Goal: Transaction & Acquisition: Purchase product/service

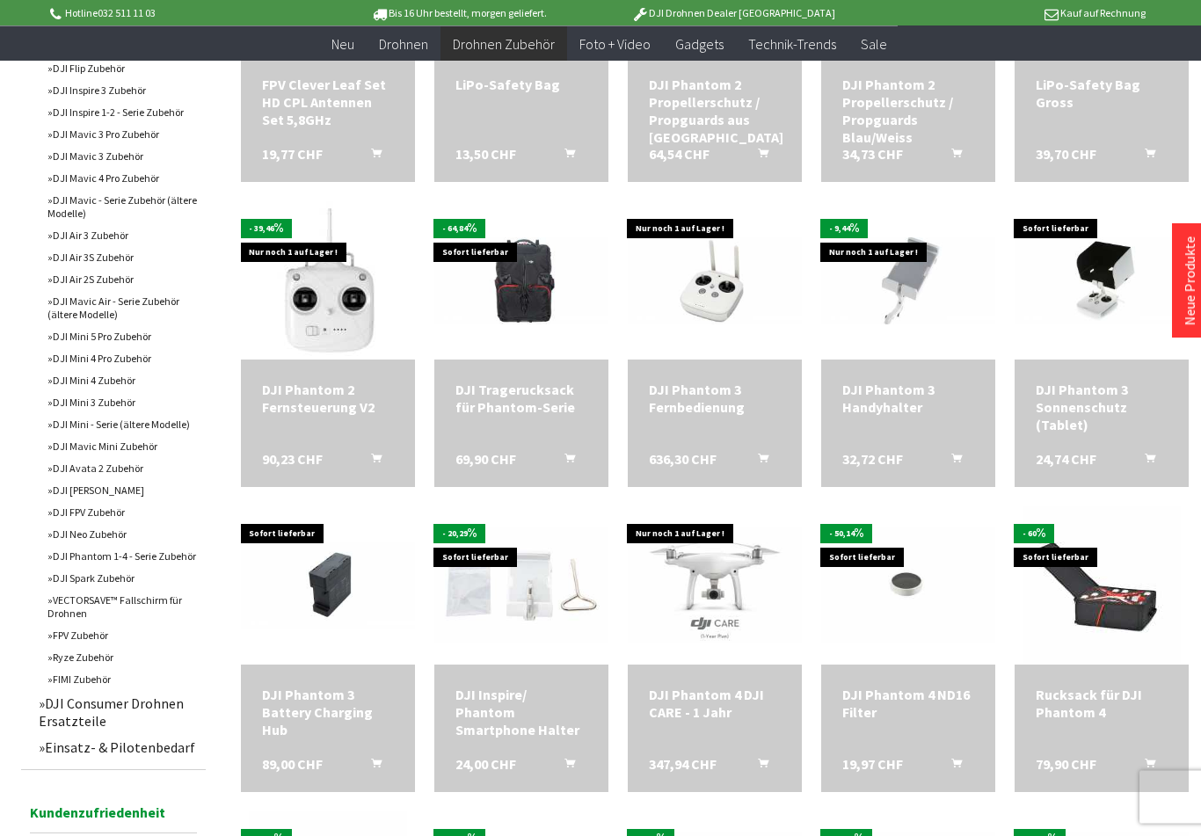
scroll to position [779, 0]
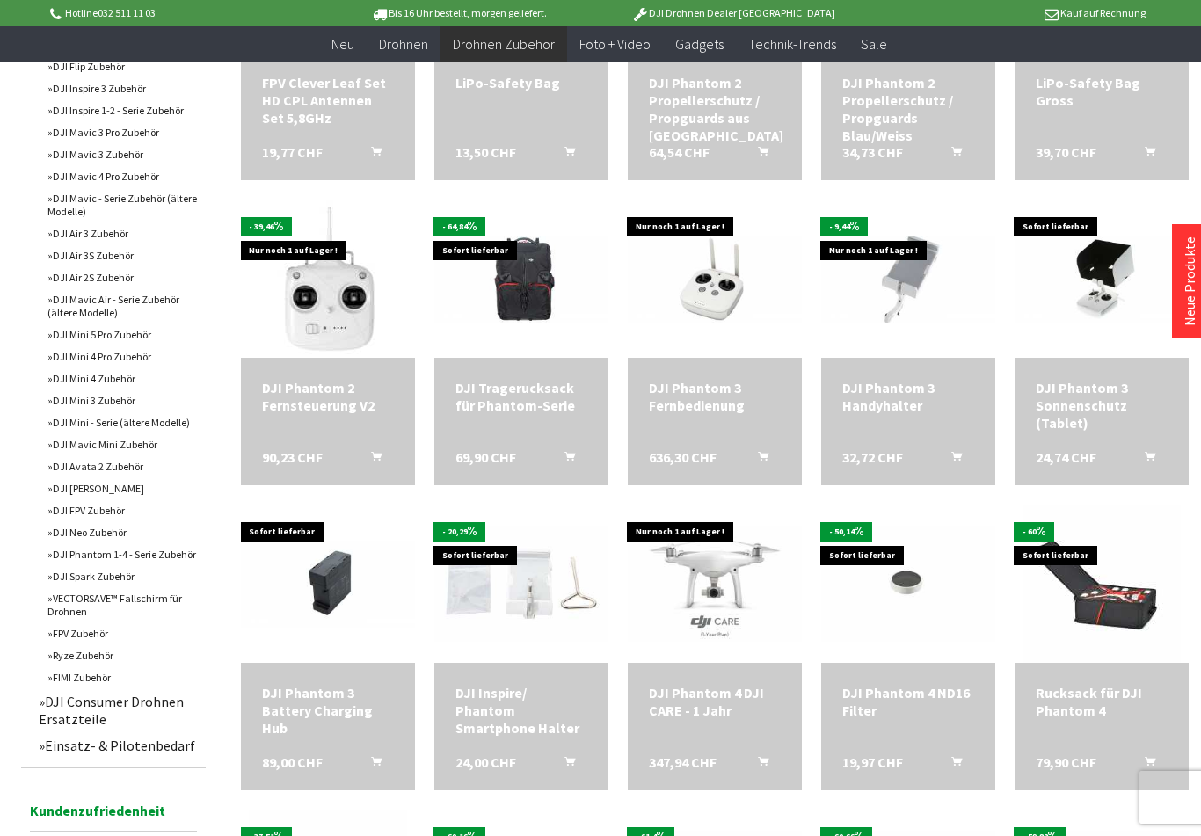
click at [712, 587] on img at bounding box center [715, 584] width 174 height 116
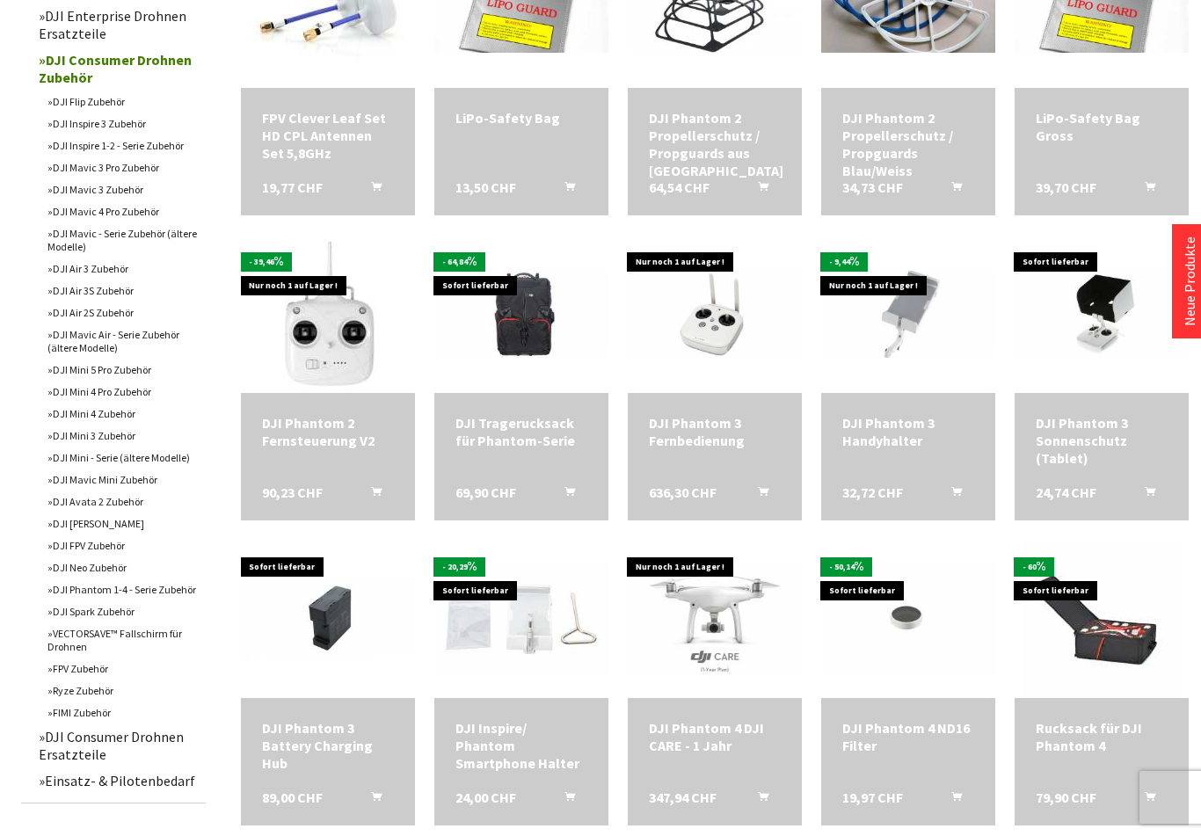
scroll to position [808, 0]
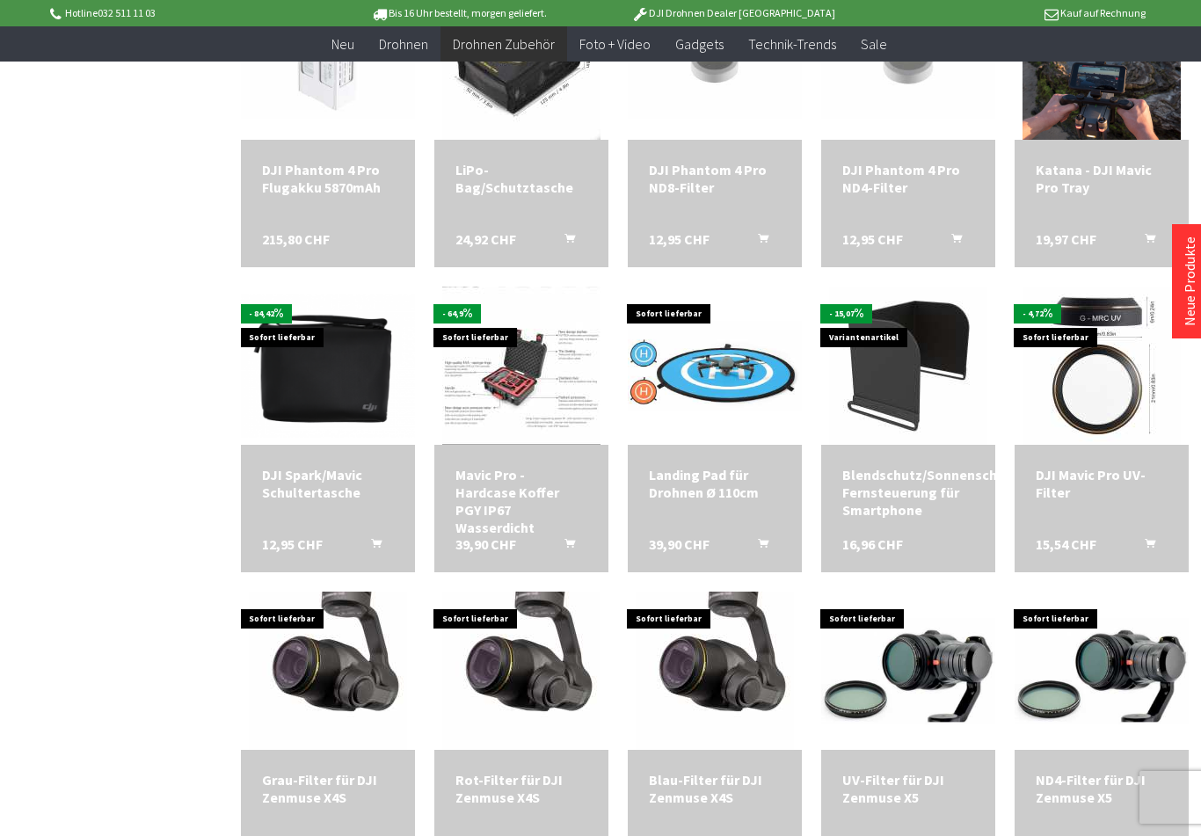
scroll to position [1913, 0]
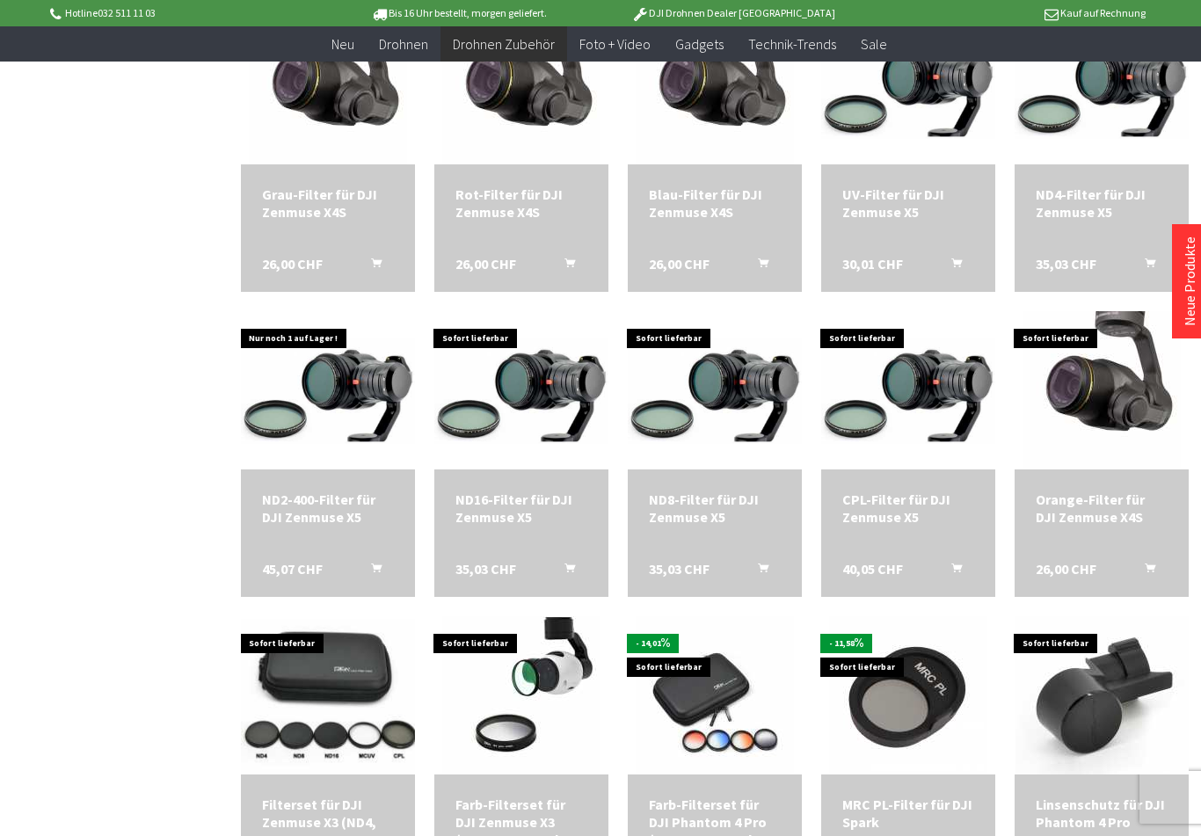
scroll to position [2539, 0]
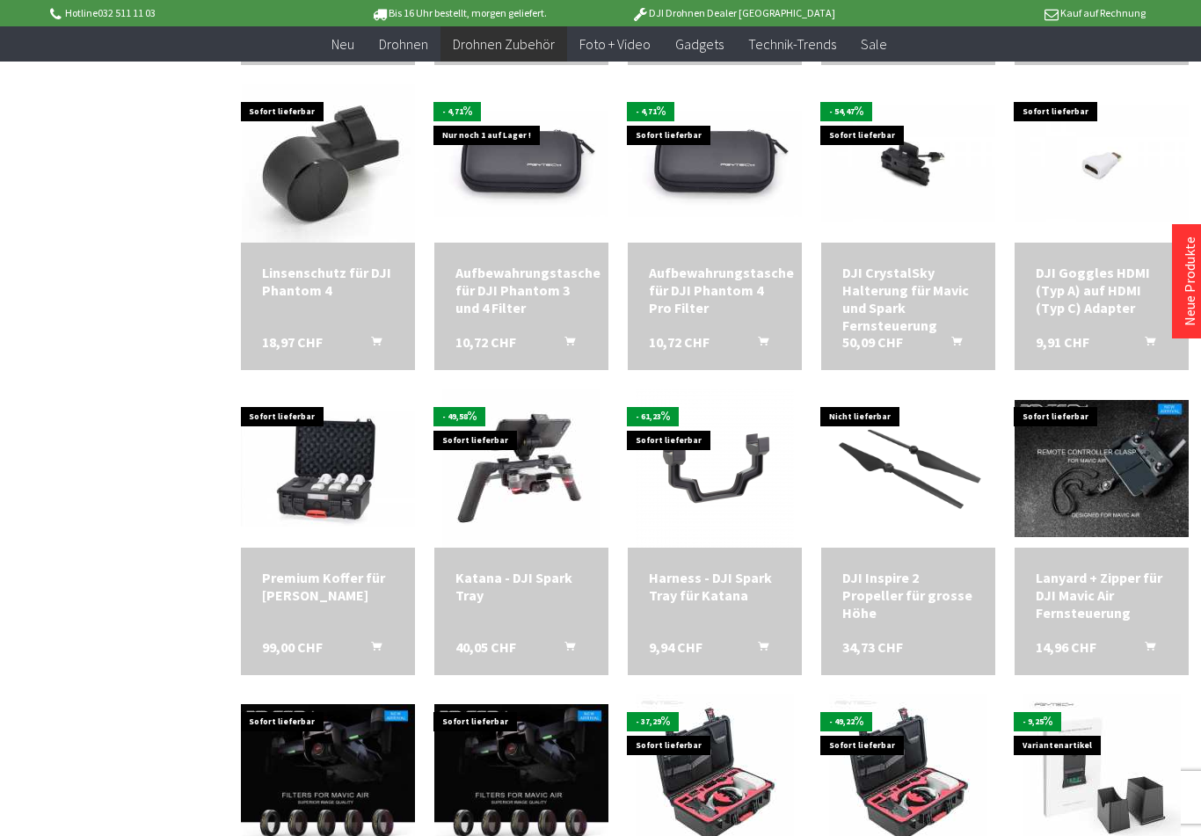
scroll to position [3336, 0]
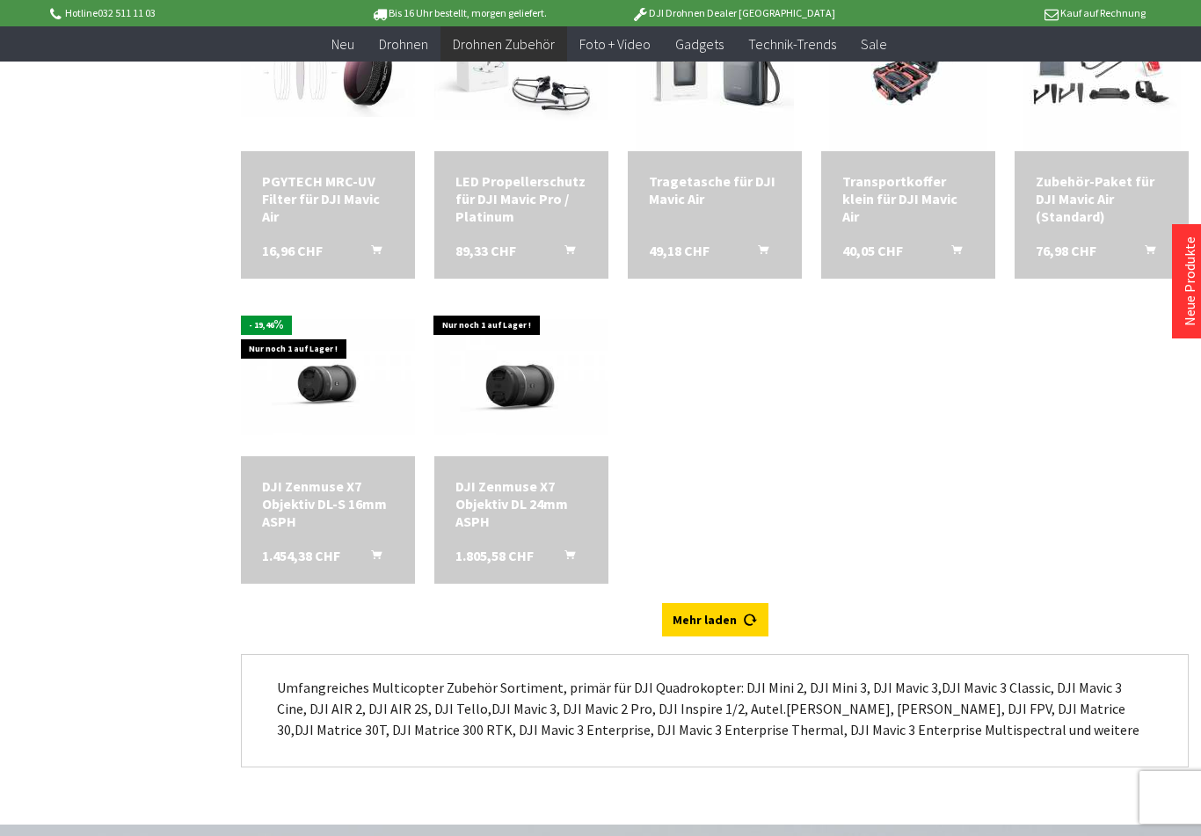
scroll to position [4648, 0]
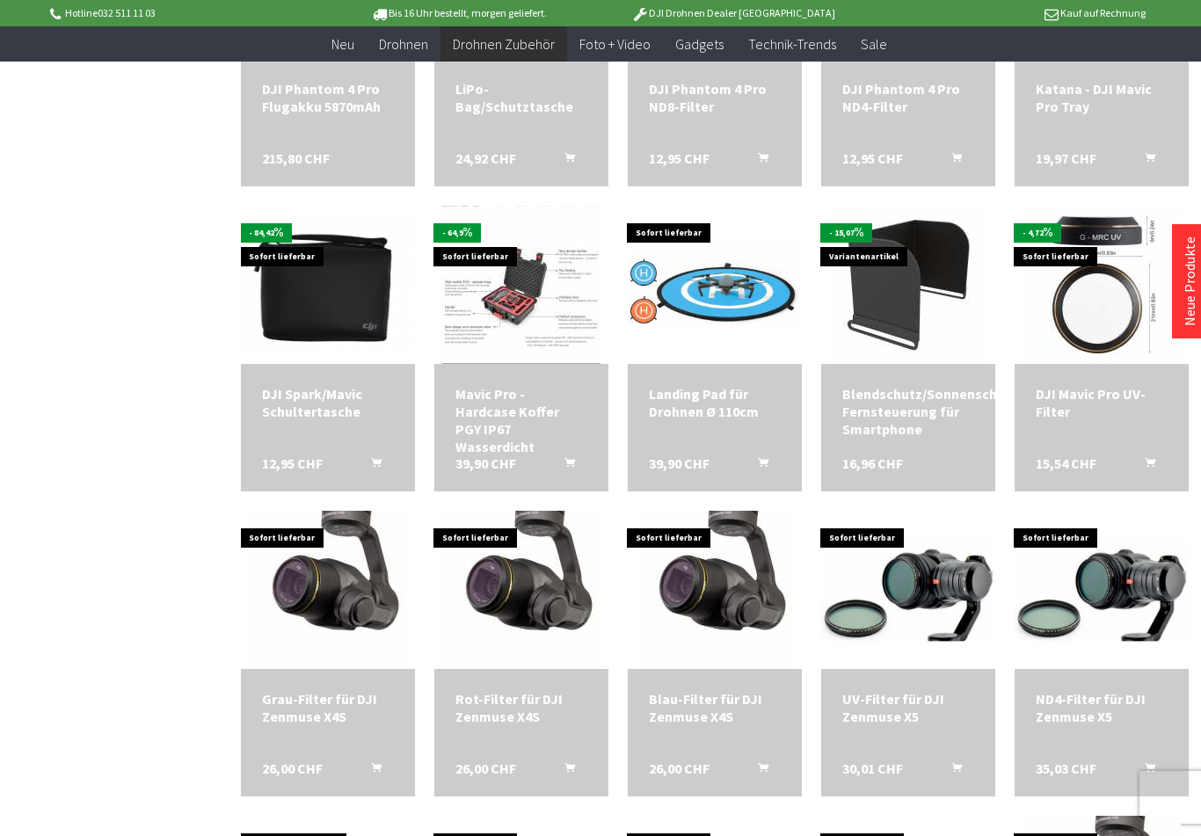
scroll to position [1069, 0]
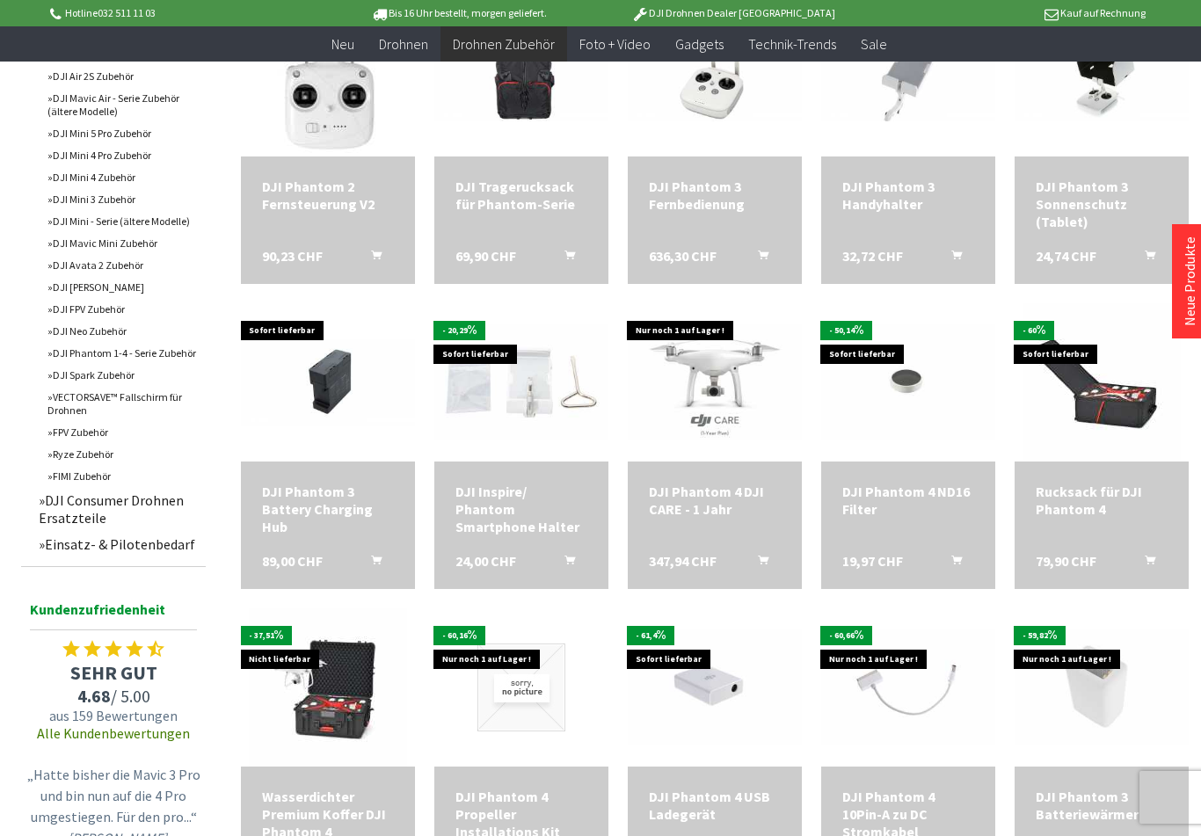
scroll to position [980, 0]
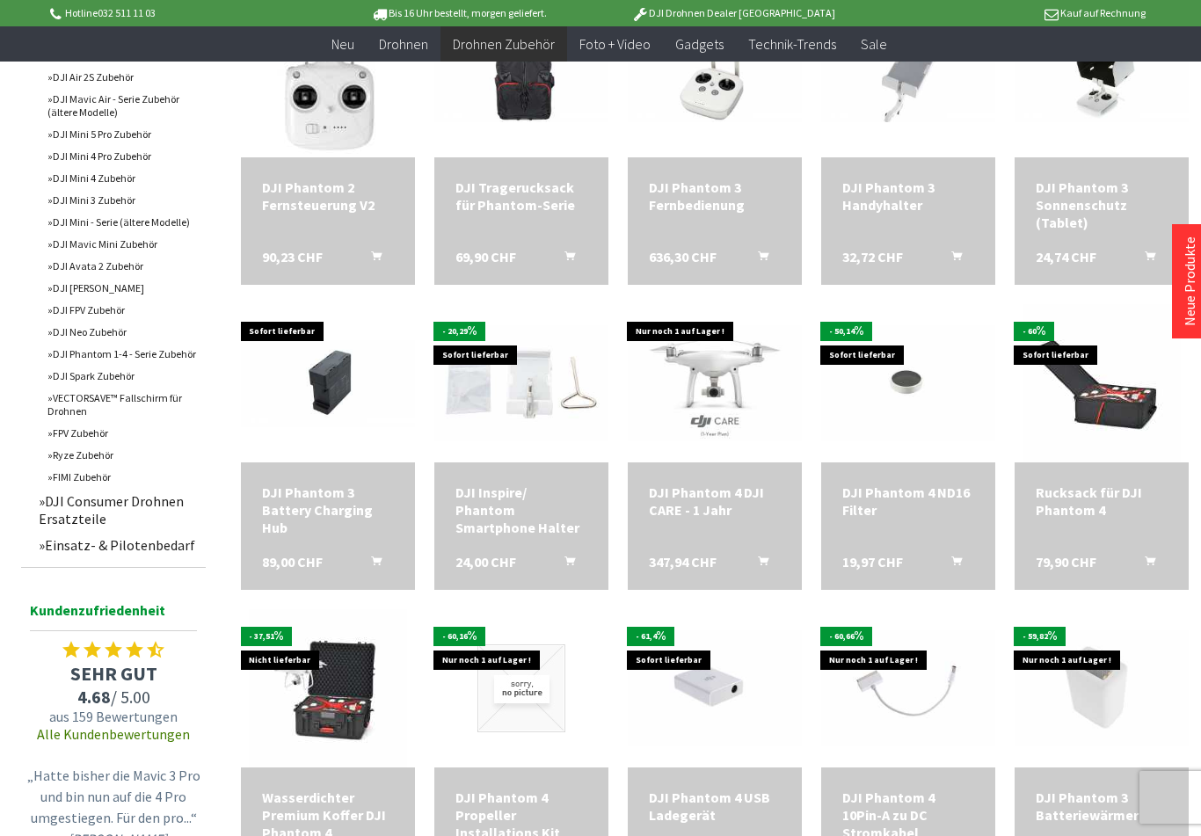
click at [98, 145] on link "DJI Mini 5 Pro Zubehör" at bounding box center [122, 134] width 167 height 22
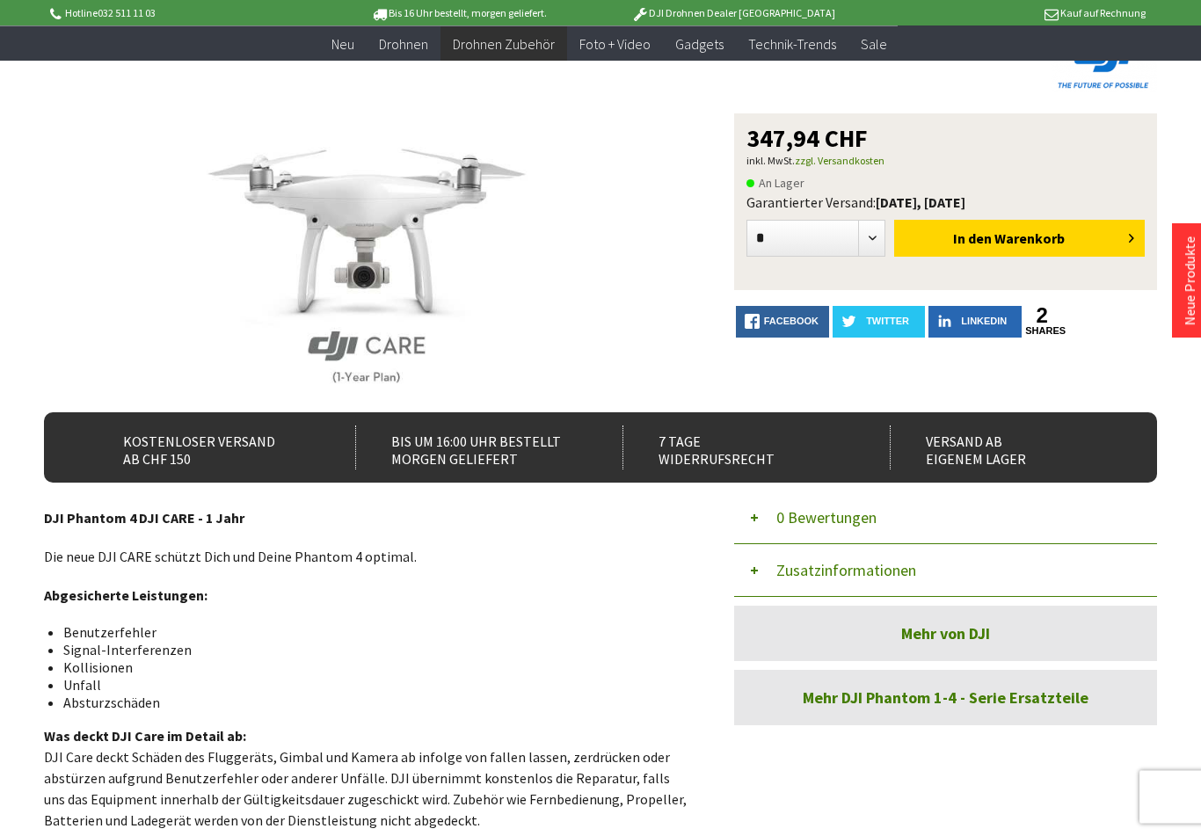
scroll to position [135, 0]
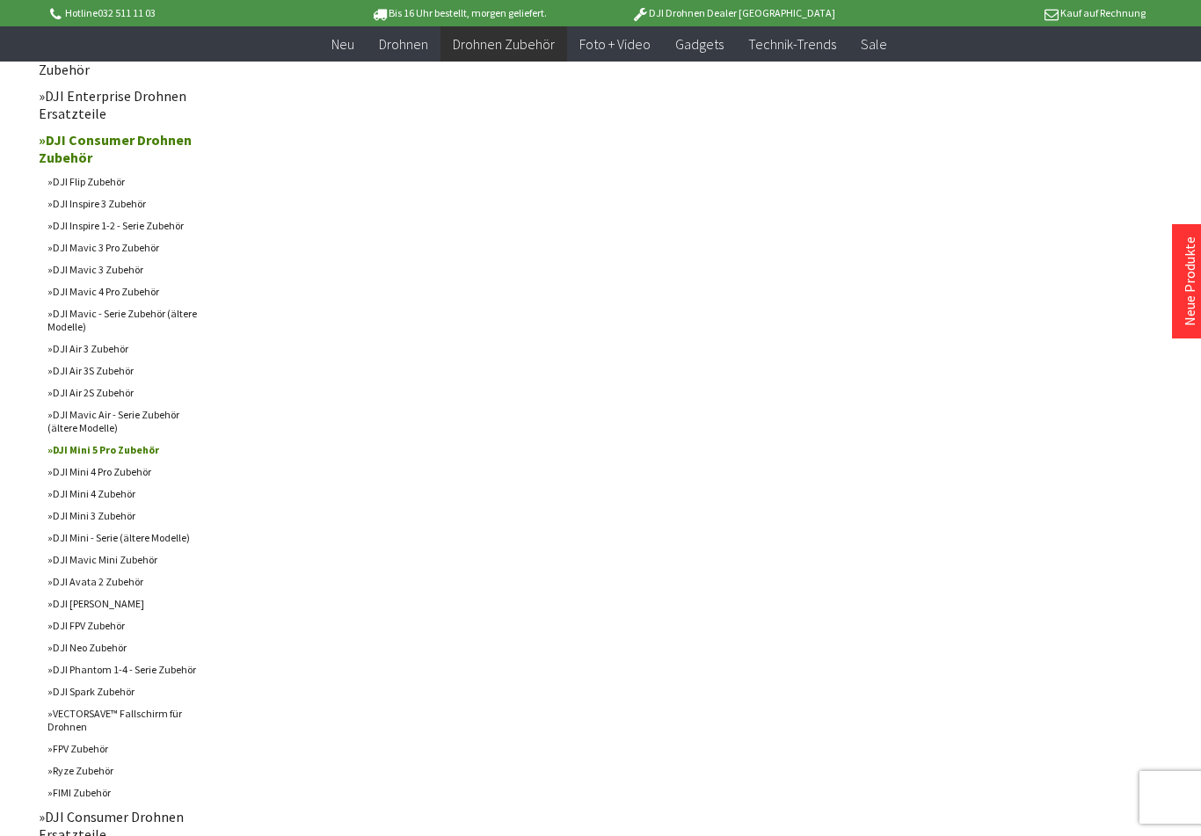
scroll to position [274, 0]
click at [62, 482] on link "DJI Mini 4 Pro Zubehör" at bounding box center [122, 471] width 167 height 22
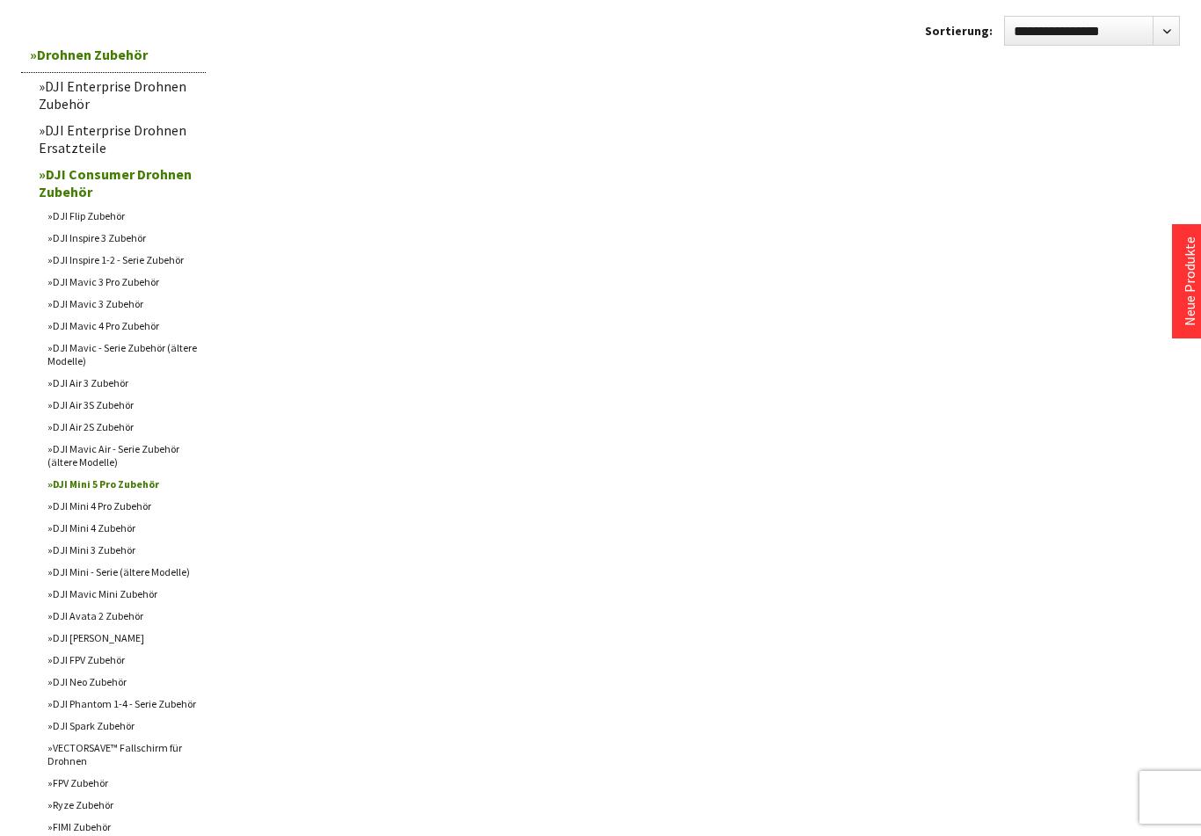
scroll to position [303, 0]
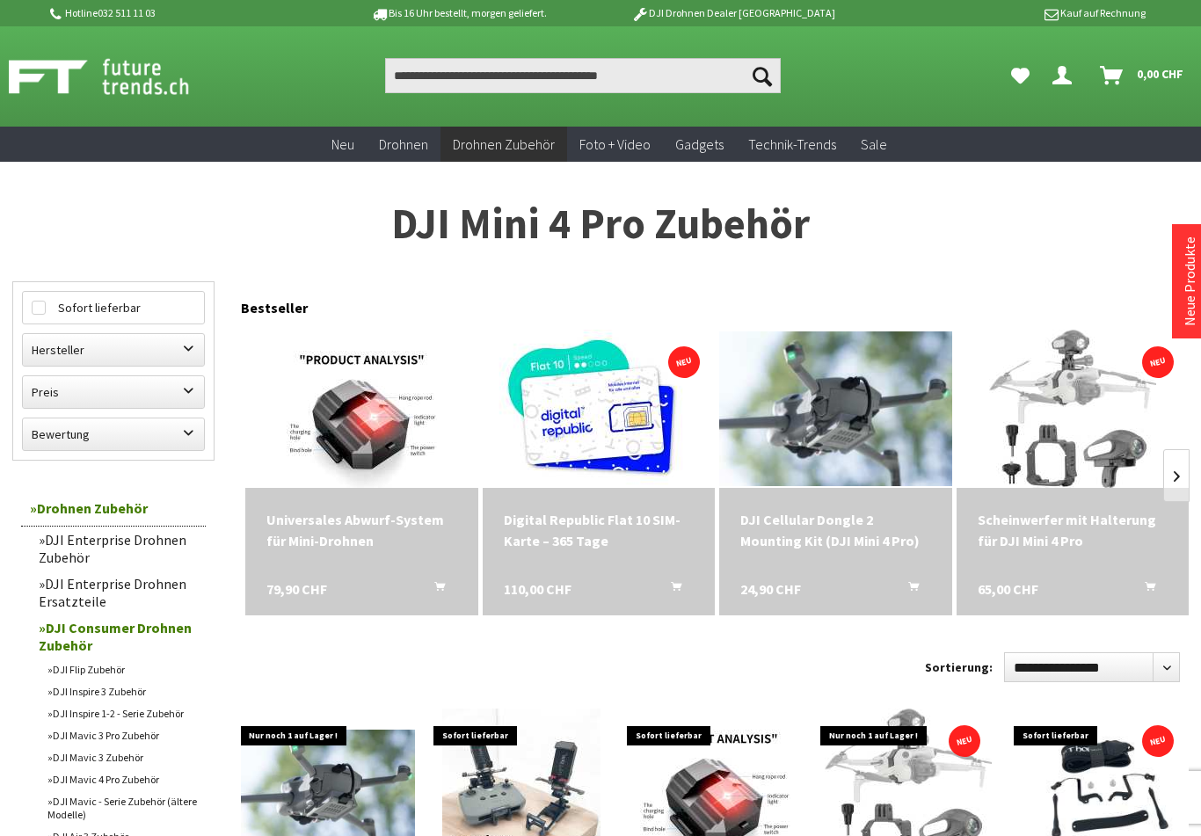
click at [879, 441] on img at bounding box center [835, 409] width 232 height 155
